Goal: Task Accomplishment & Management: Manage account settings

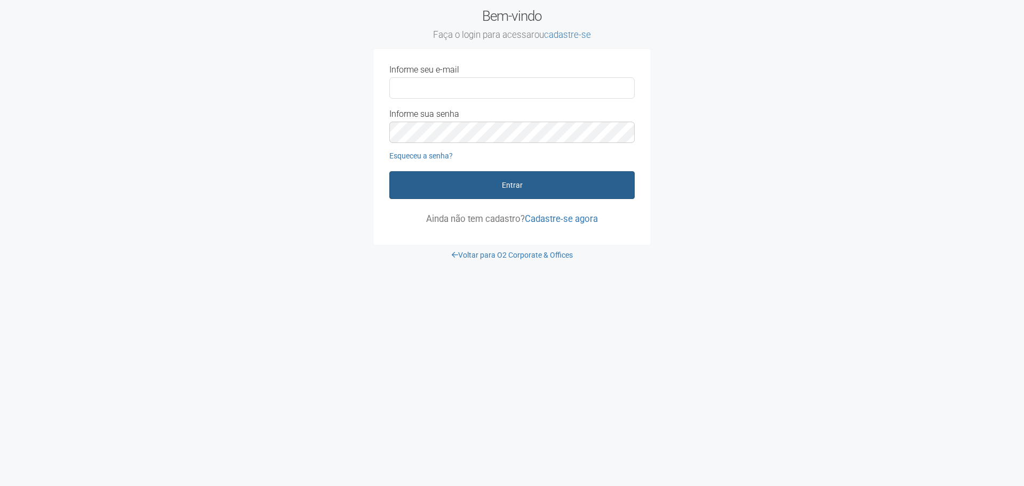
type input "**********"
click at [526, 180] on button "Entrar" at bounding box center [511, 185] width 245 height 28
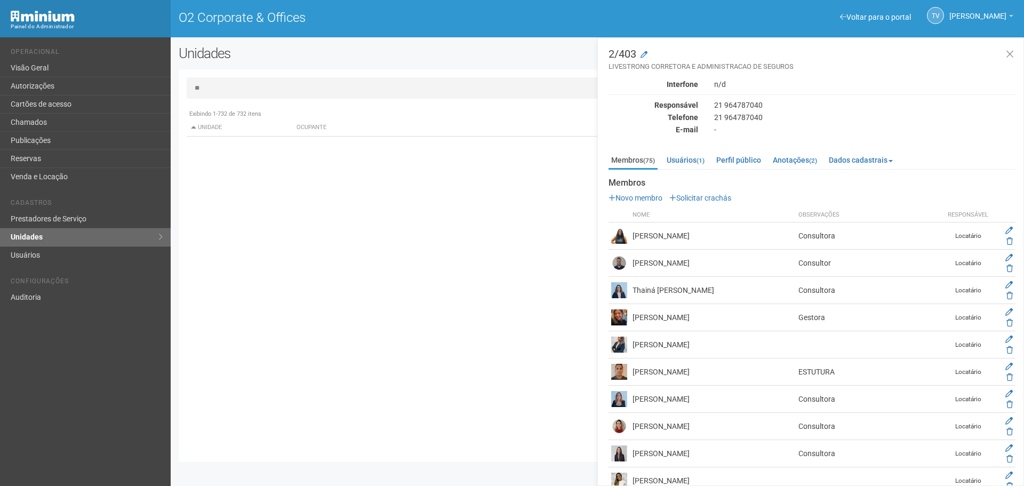
type input "*"
